Goal: Information Seeking & Learning: Learn about a topic

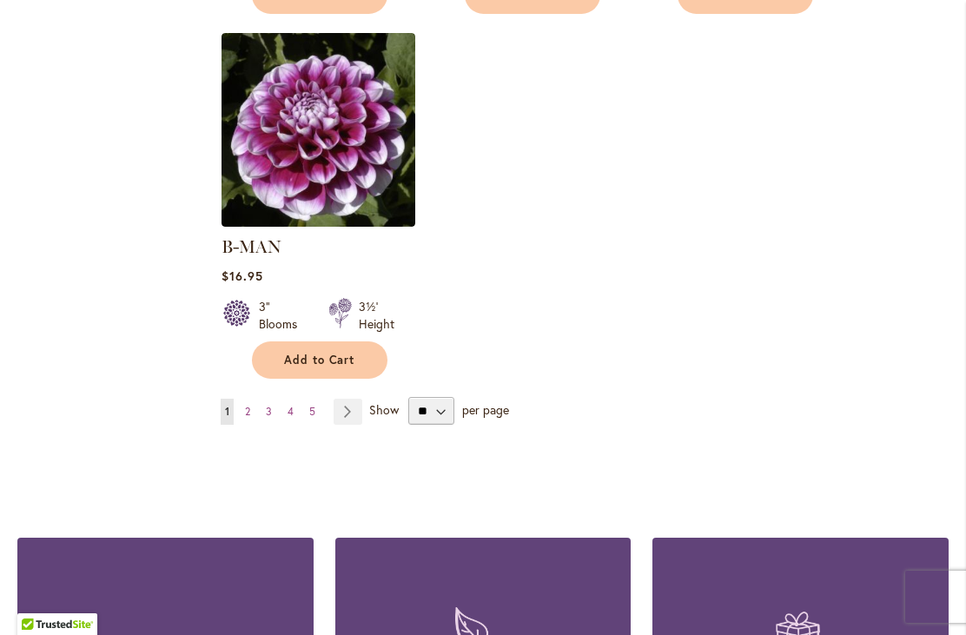
scroll to position [2320, 0]
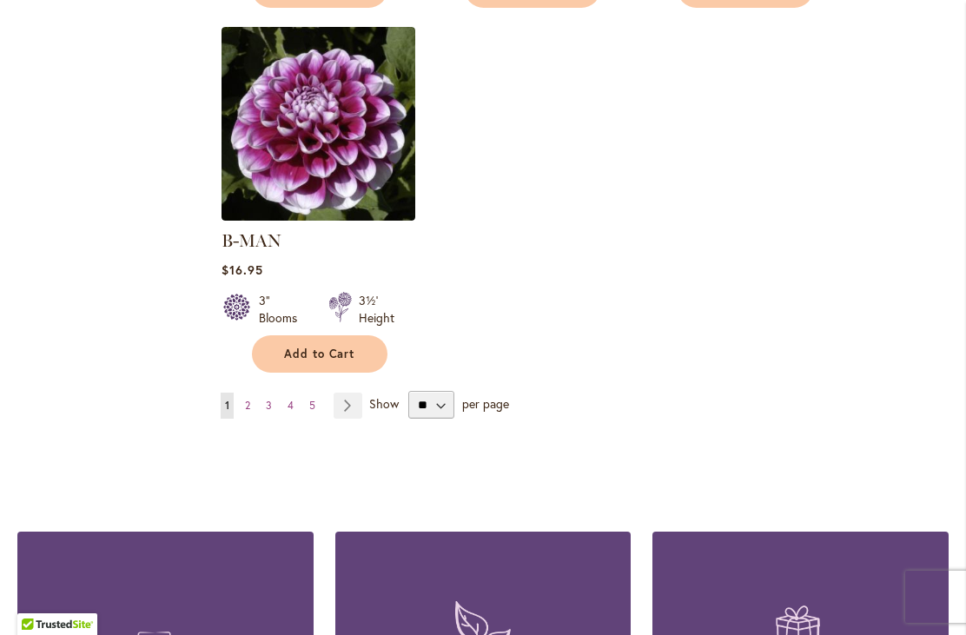
click at [344, 393] on link "Page Next" at bounding box center [347, 406] width 29 height 26
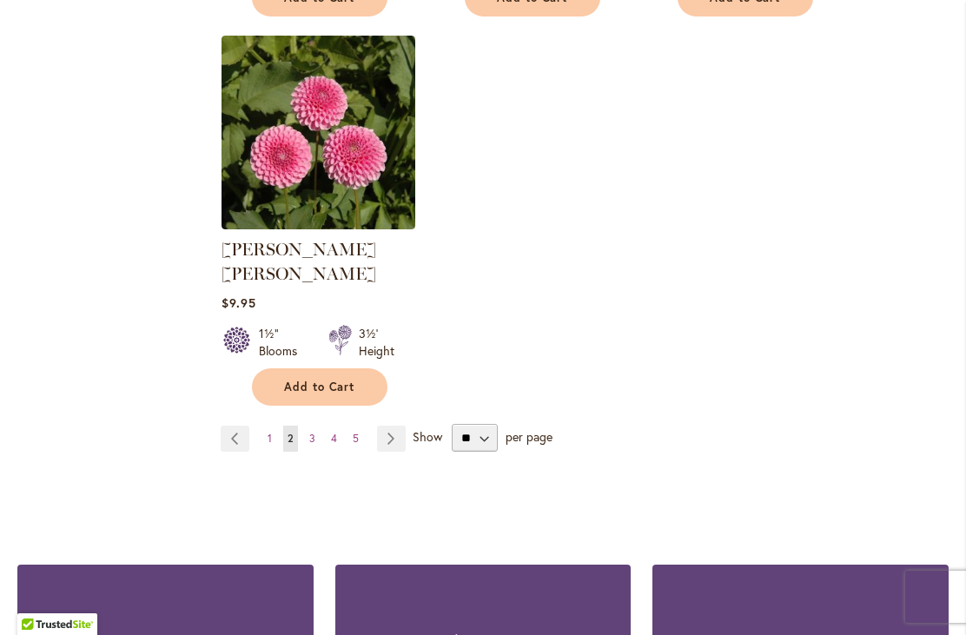
scroll to position [2291, 0]
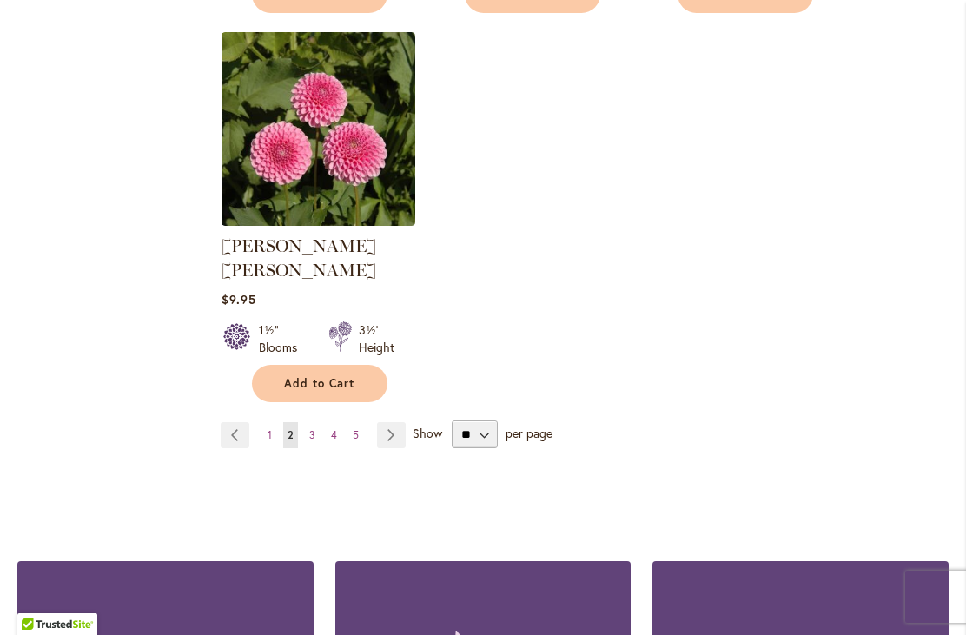
click at [389, 422] on link "Page Next" at bounding box center [391, 435] width 29 height 26
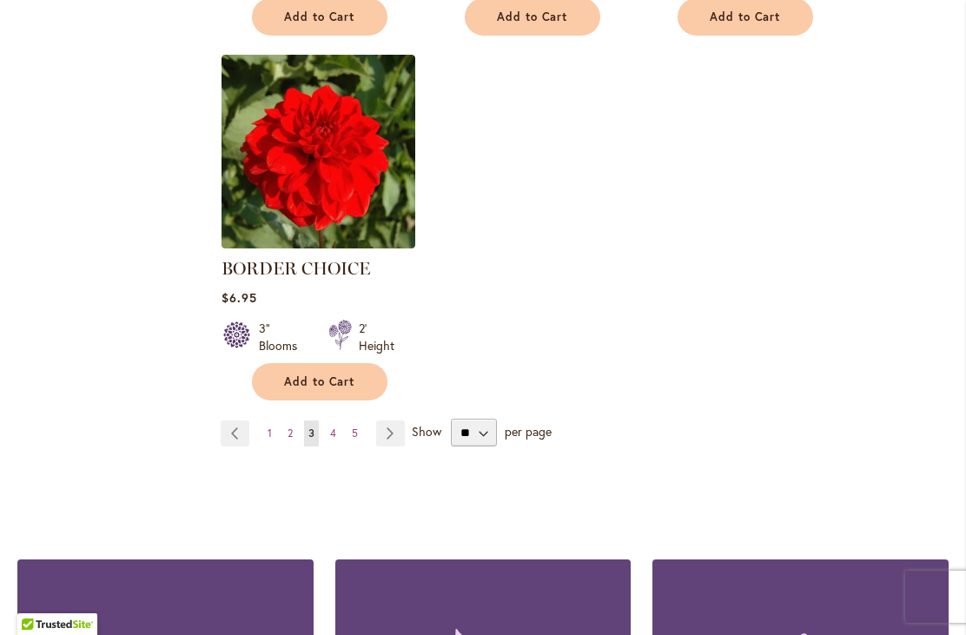
scroll to position [2275, 0]
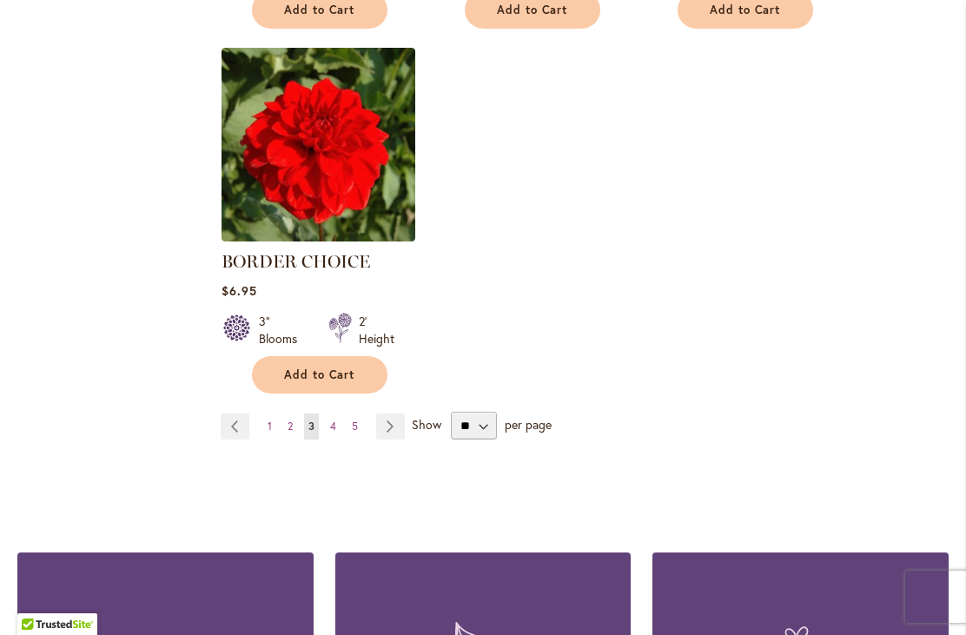
click at [381, 426] on link "Page Next" at bounding box center [390, 426] width 29 height 26
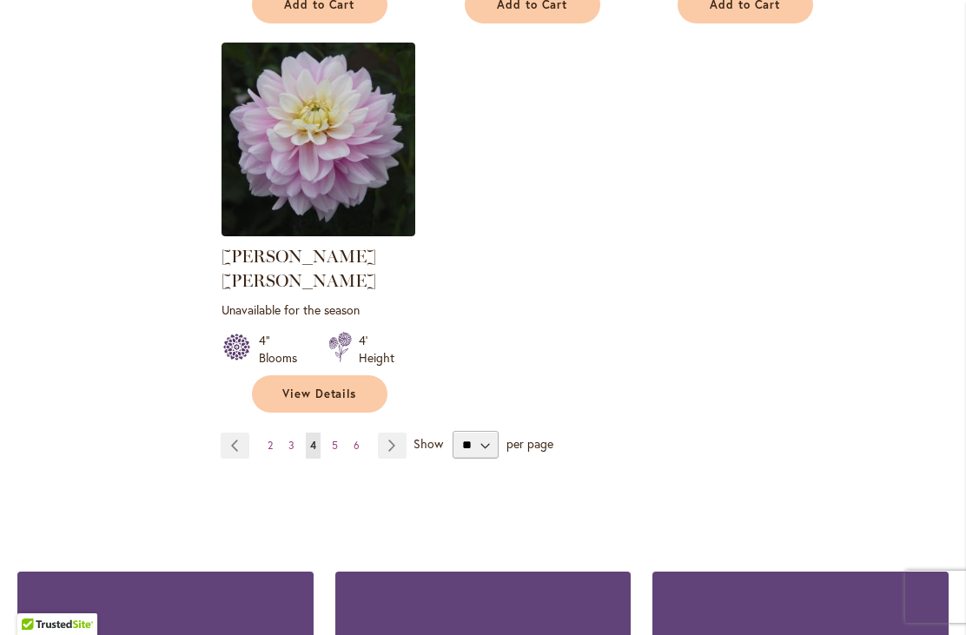
scroll to position [2307, 0]
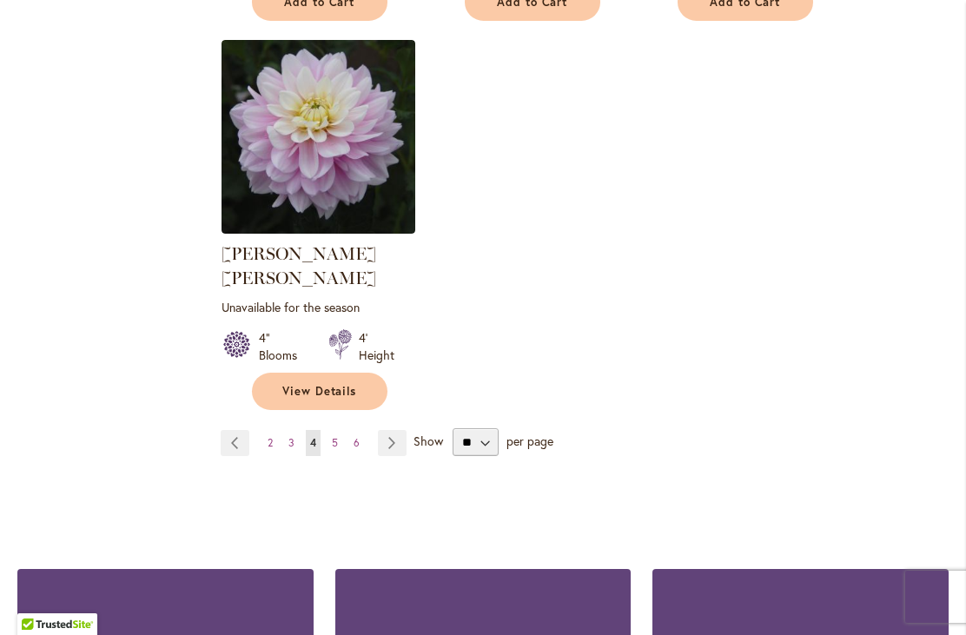
click at [390, 430] on link "Page Next" at bounding box center [392, 443] width 29 height 26
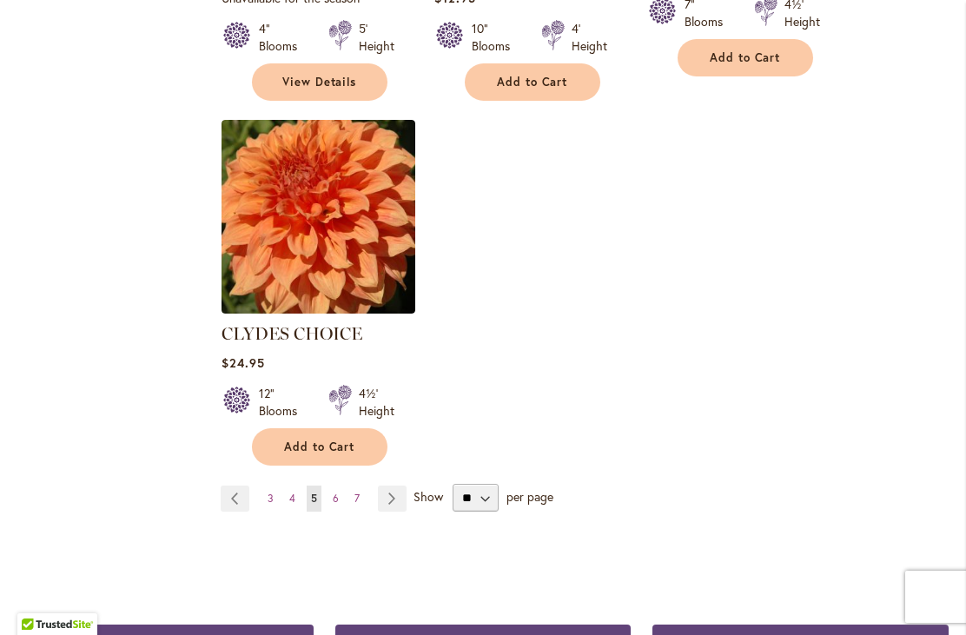
scroll to position [2254, 0]
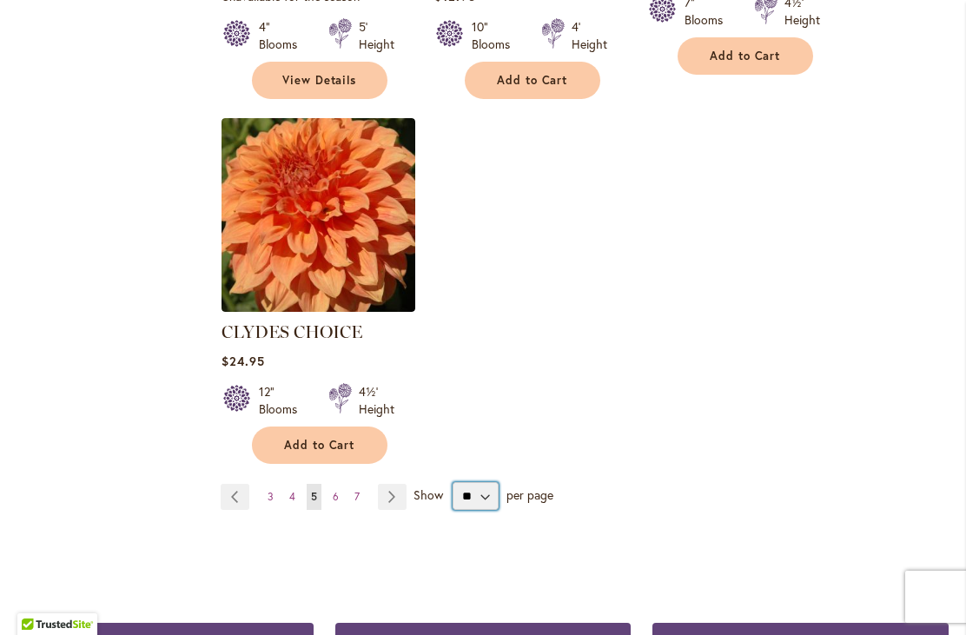
click at [487, 482] on select "** ** ** **" at bounding box center [475, 496] width 46 height 28
select select "**"
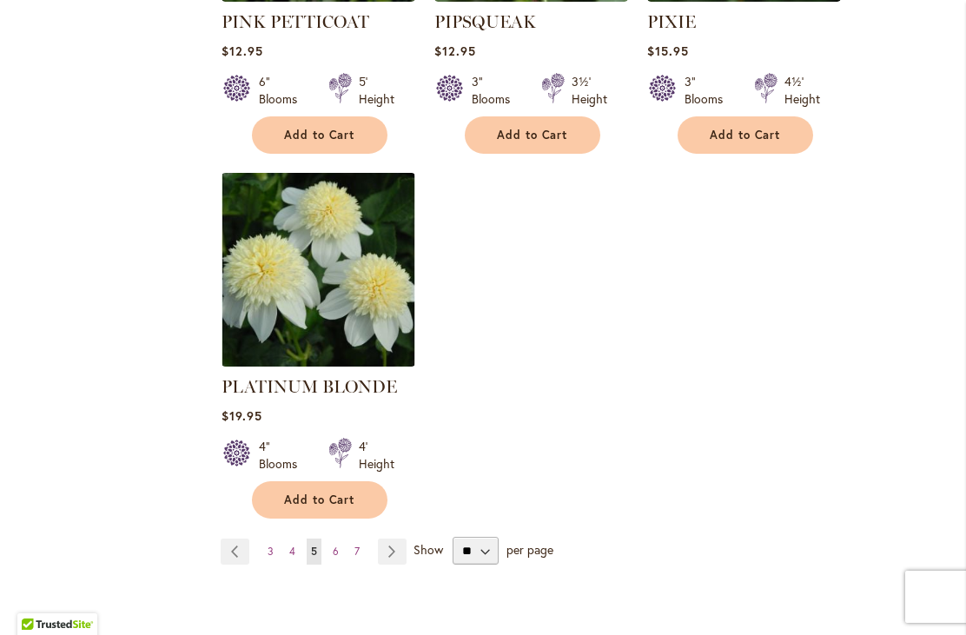
scroll to position [8261, 0]
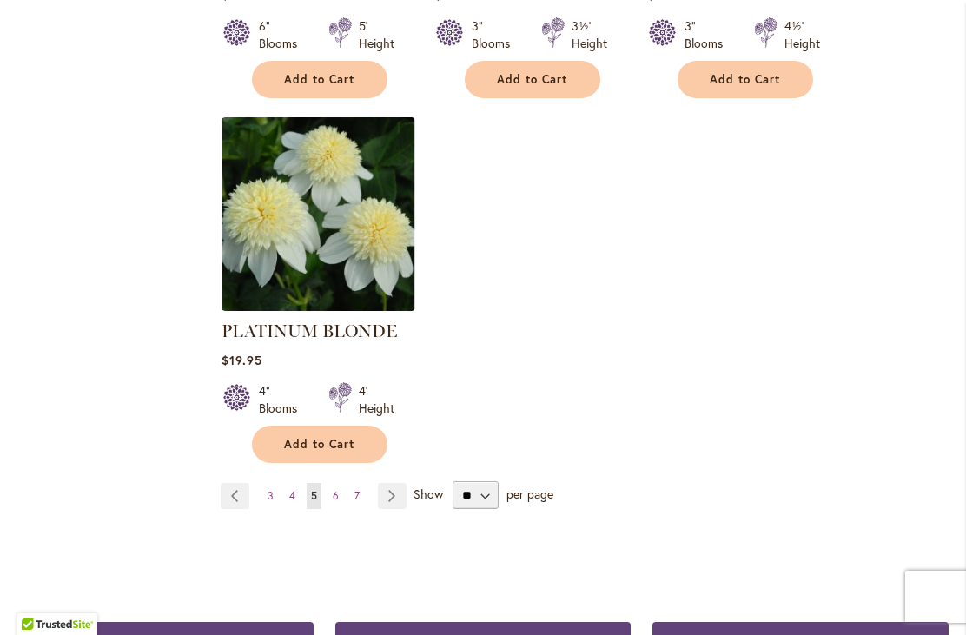
click at [395, 483] on link "Page Next" at bounding box center [392, 496] width 29 height 26
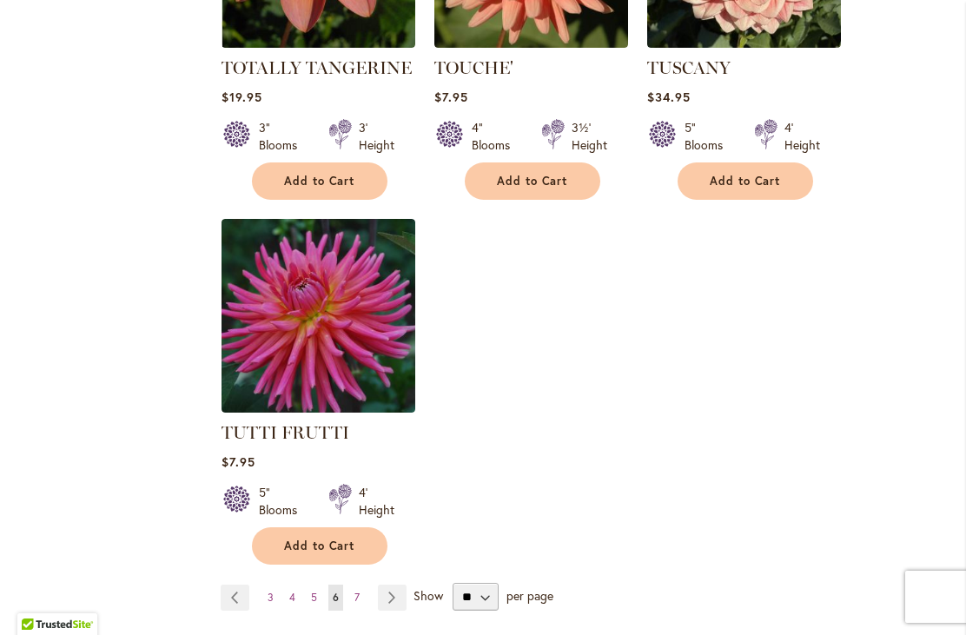
scroll to position [8059, 0]
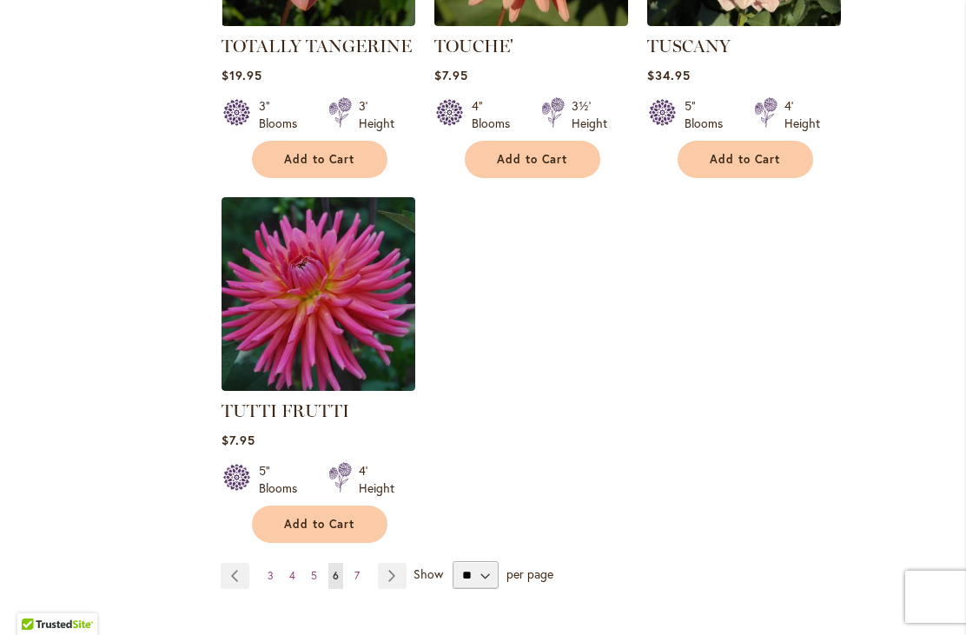
click at [394, 563] on link "Page Next" at bounding box center [392, 576] width 29 height 26
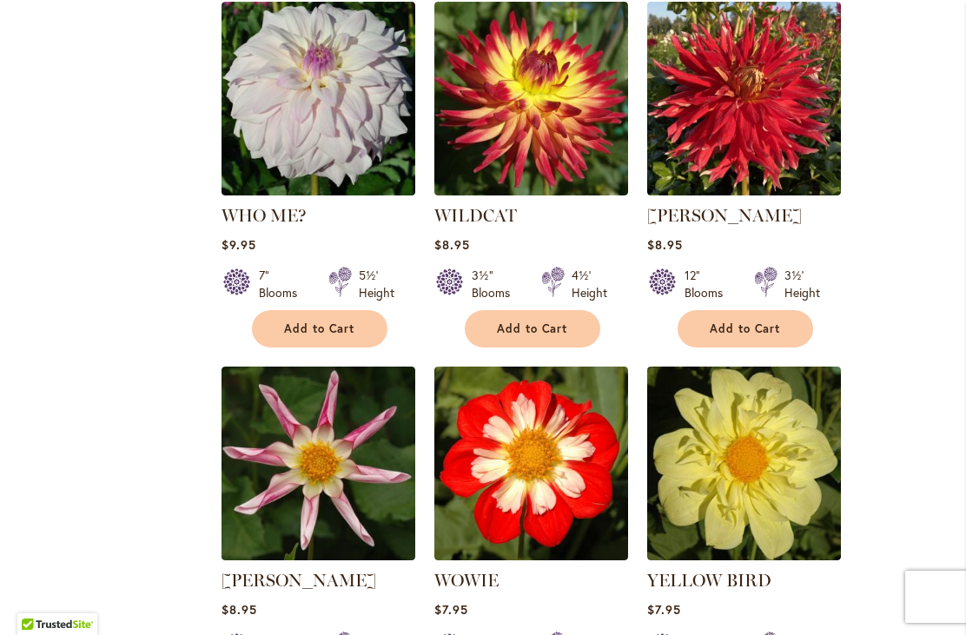
scroll to position [2278, 0]
